Goal: Task Accomplishment & Management: Manage account settings

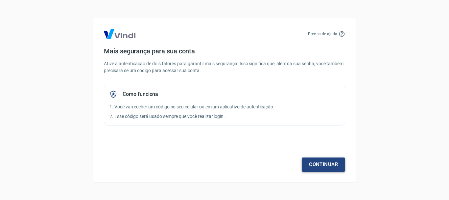
click at [325, 168] on link "Continuar" at bounding box center [323, 164] width 43 height 14
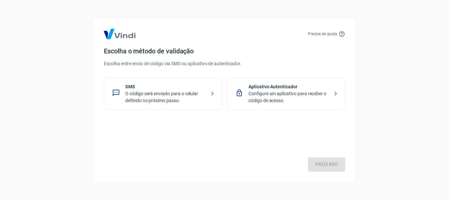
click at [198, 95] on p "O código será enviado para o celular definido no próximo passo." at bounding box center [165, 97] width 81 height 14
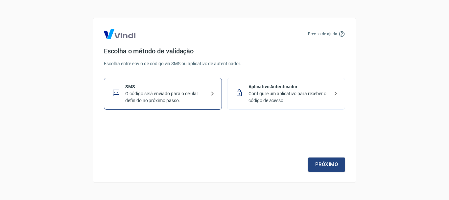
click at [211, 94] on icon at bounding box center [213, 94] width 8 height 8
click at [331, 161] on link "Próximo" at bounding box center [326, 164] width 37 height 14
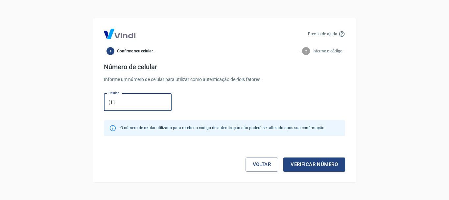
type input "[PHONE_NUMBER]"
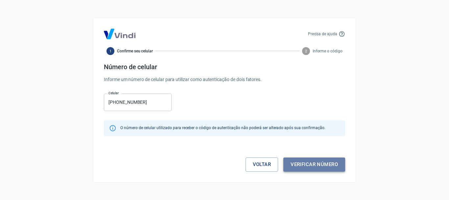
click at [317, 165] on button "Verificar número" at bounding box center [315, 164] width 62 height 14
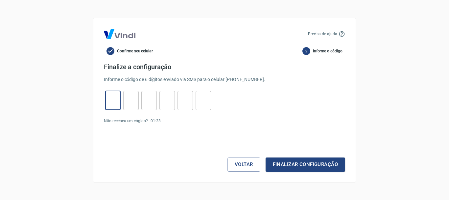
click at [112, 99] on input "tel" at bounding box center [112, 100] width 15 height 14
type input "5"
type input "6"
type input "0"
type input "2"
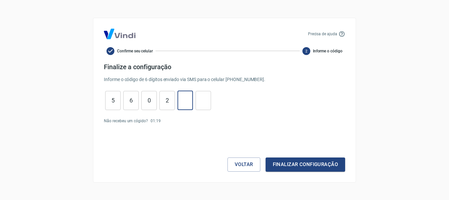
type input "1"
type input "4"
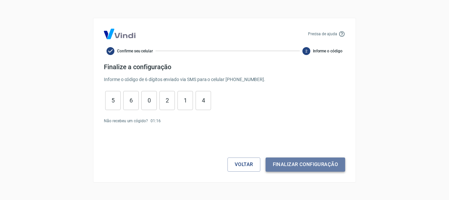
click at [302, 164] on button "Finalizar configuração" at bounding box center [306, 164] width 80 height 14
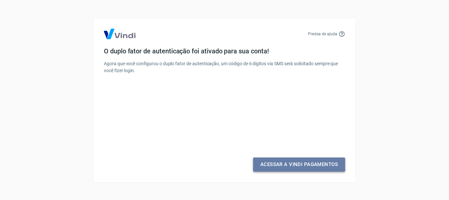
click at [300, 165] on link "Acessar a Vindi Pagamentos" at bounding box center [299, 164] width 92 height 14
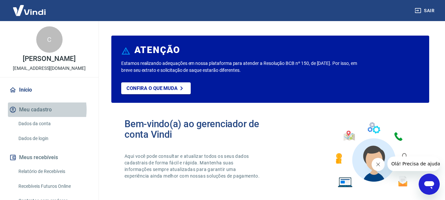
click at [33, 110] on button "Meu cadastro" at bounding box center [49, 109] width 83 height 14
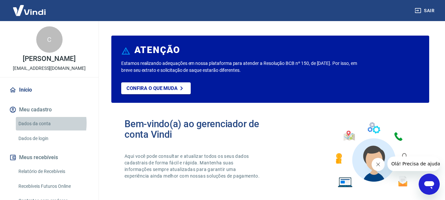
click at [34, 123] on link "Dados da conta" at bounding box center [53, 123] width 75 height 13
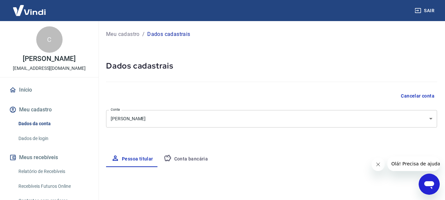
select select "SP"
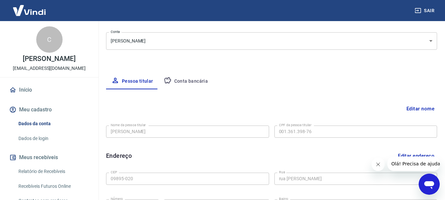
scroll to position [40, 0]
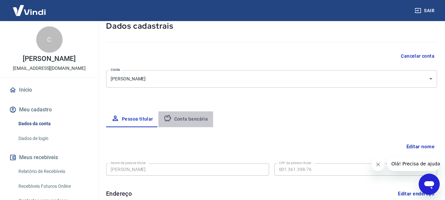
click at [185, 119] on button "Conta bancária" at bounding box center [185, 119] width 55 height 16
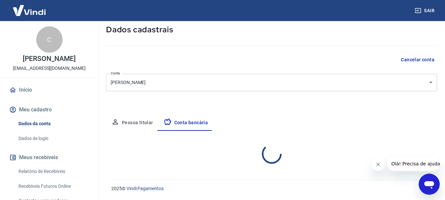
select select "1"
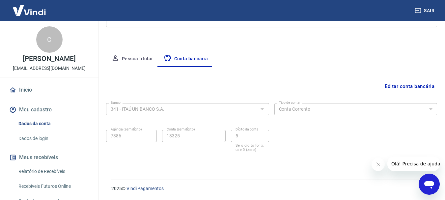
scroll to position [60, 0]
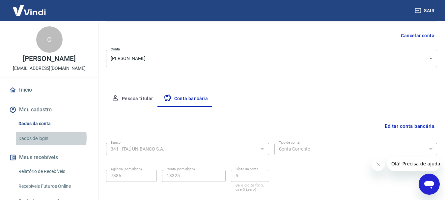
click at [35, 138] on link "Dados de login" at bounding box center [53, 138] width 75 height 13
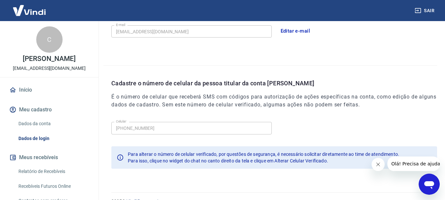
scroll to position [222, 0]
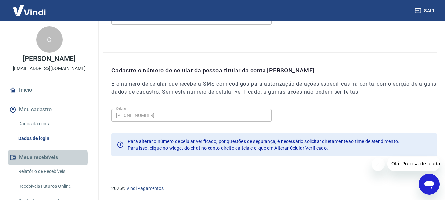
click at [47, 158] on button "Meus recebíveis" at bounding box center [49, 157] width 83 height 14
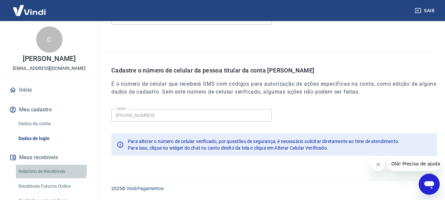
click at [47, 169] on link "Relatório de Recebíveis" at bounding box center [53, 171] width 75 height 13
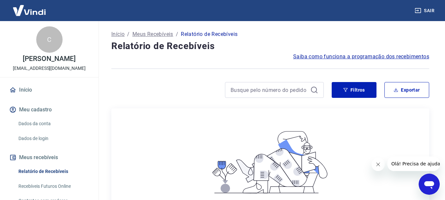
scroll to position [99, 0]
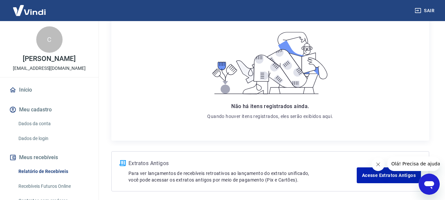
click at [49, 172] on link "Relatório de Recebíveis" at bounding box center [53, 171] width 75 height 13
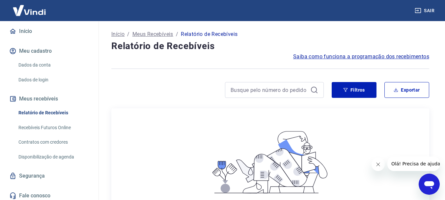
scroll to position [62, 0]
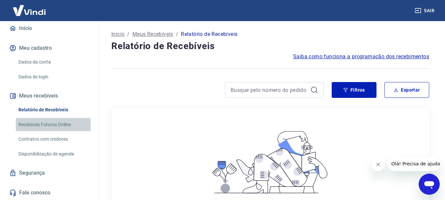
click at [57, 123] on link "Recebíveis Futuros Online" at bounding box center [53, 124] width 75 height 13
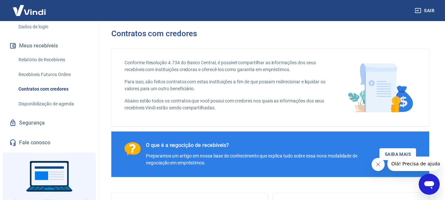
scroll to position [141, 0]
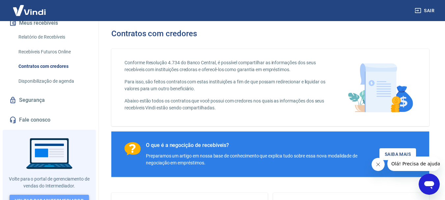
click at [77, 194] on link "Voltar para Intermediador" at bounding box center [50, 200] width 80 height 12
